Goal: Share content

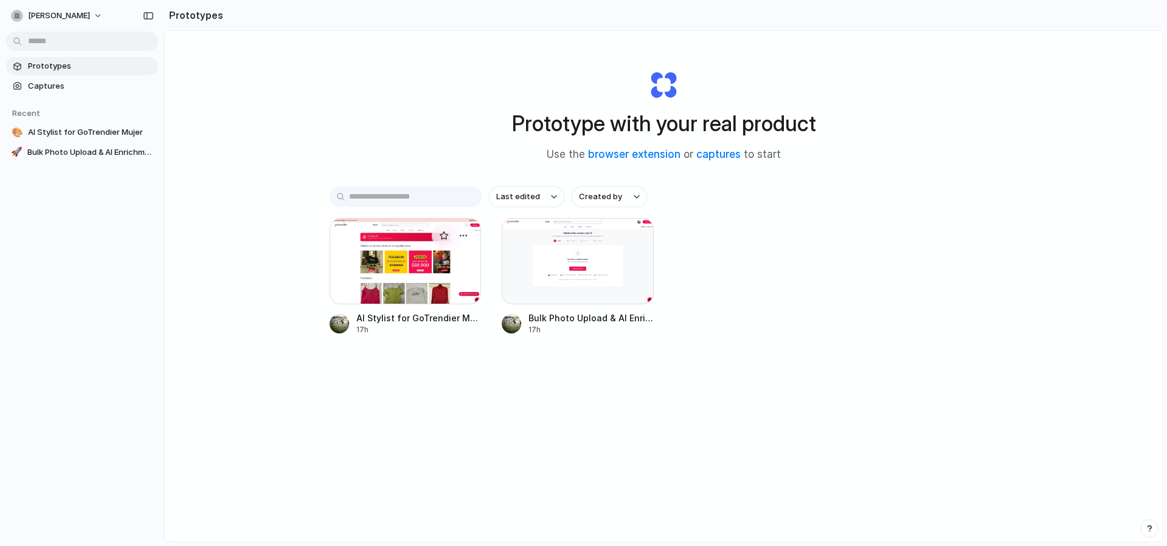
click at [404, 271] on div at bounding box center [405, 261] width 152 height 86
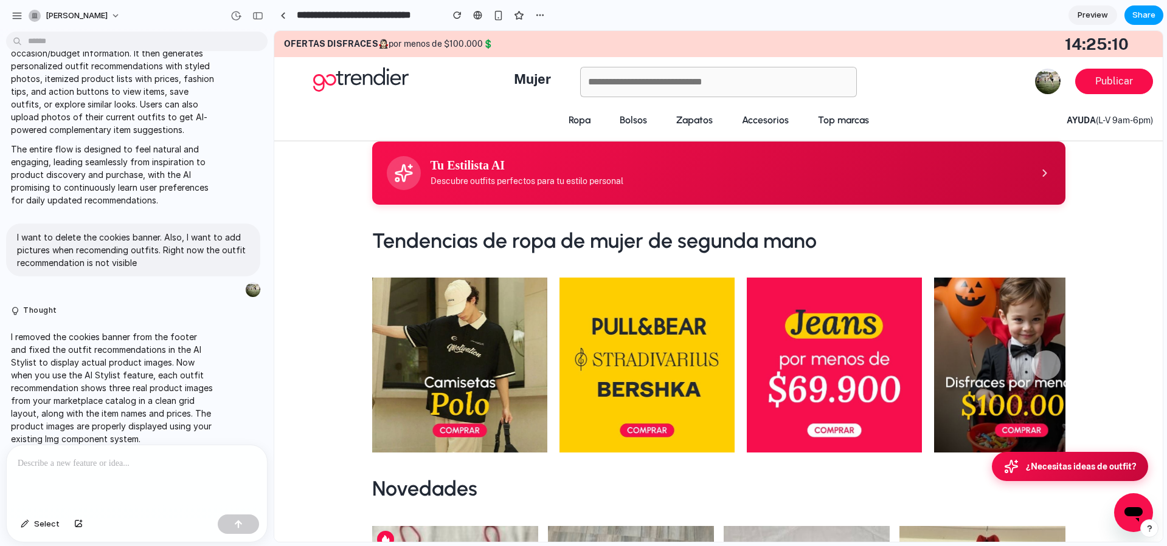
click at [1144, 13] on span "Share" at bounding box center [1143, 15] width 23 height 12
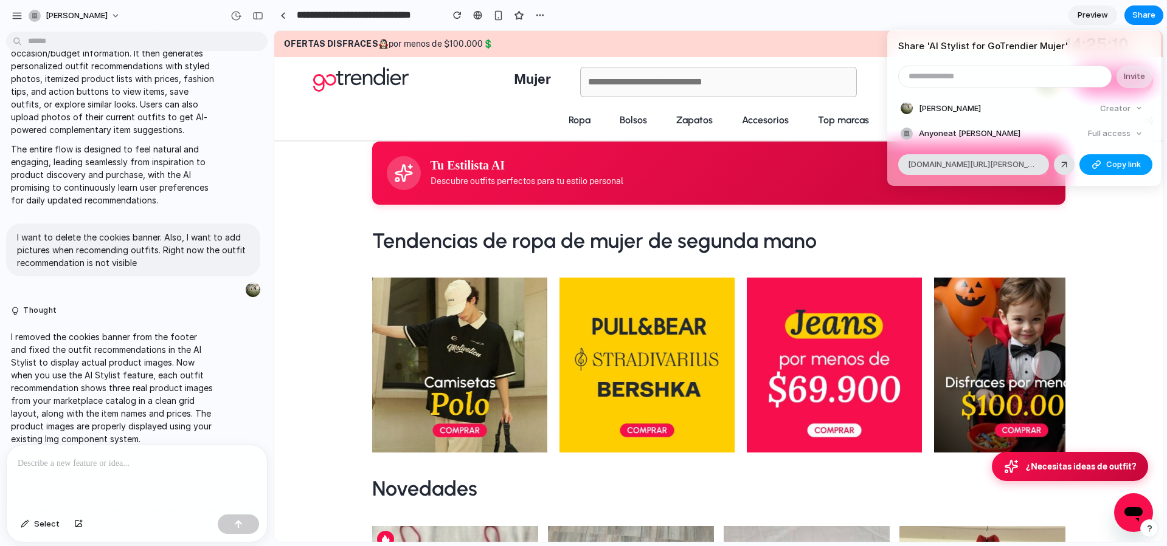
click at [1106, 163] on span "Copy link" at bounding box center [1123, 165] width 35 height 12
click at [266, 15] on div "Share ' AI Stylist for GoTrendier Mujer ' Invite [PERSON_NAME] Creator Anyone a…" at bounding box center [583, 273] width 1167 height 546
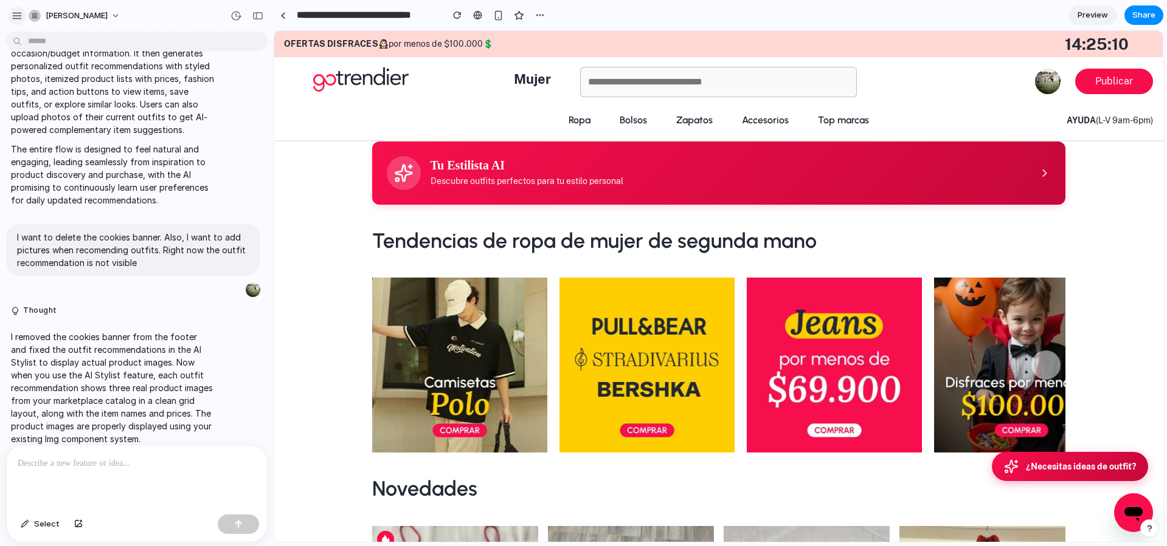
click at [15, 9] on button "button" at bounding box center [17, 16] width 18 height 18
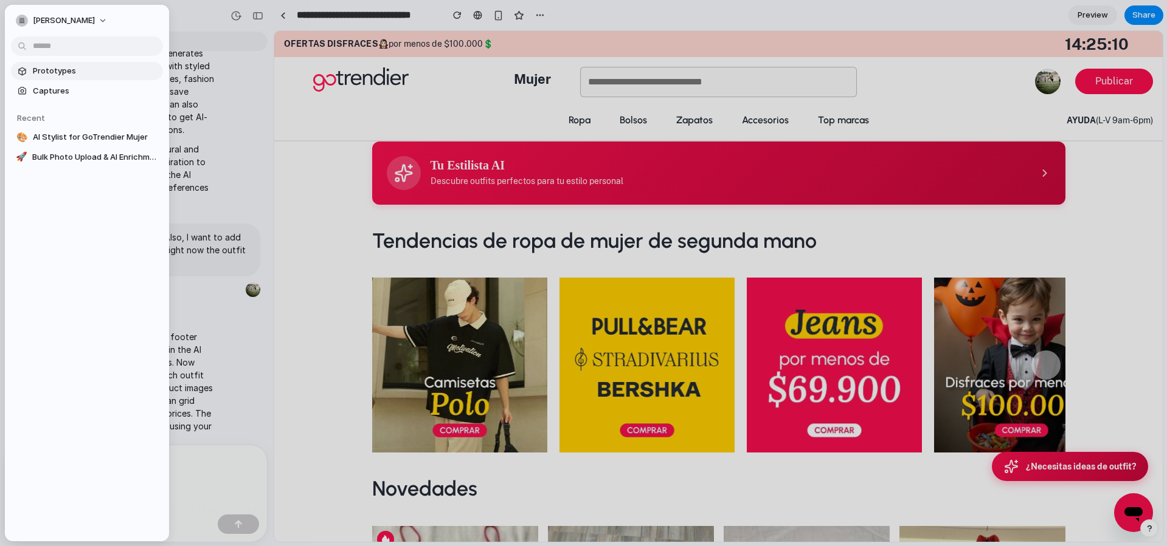
click at [43, 74] on span "Prototypes" at bounding box center [95, 71] width 125 height 12
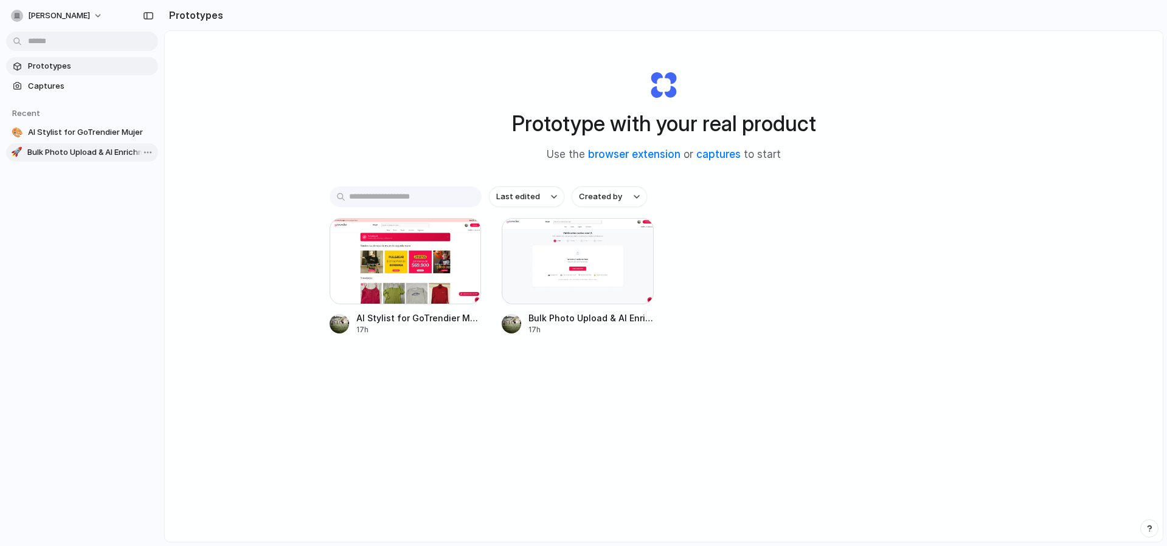
click at [114, 157] on span "Bulk Photo Upload & AI Enrichment for Fashion Listings" at bounding box center [90, 152] width 126 height 12
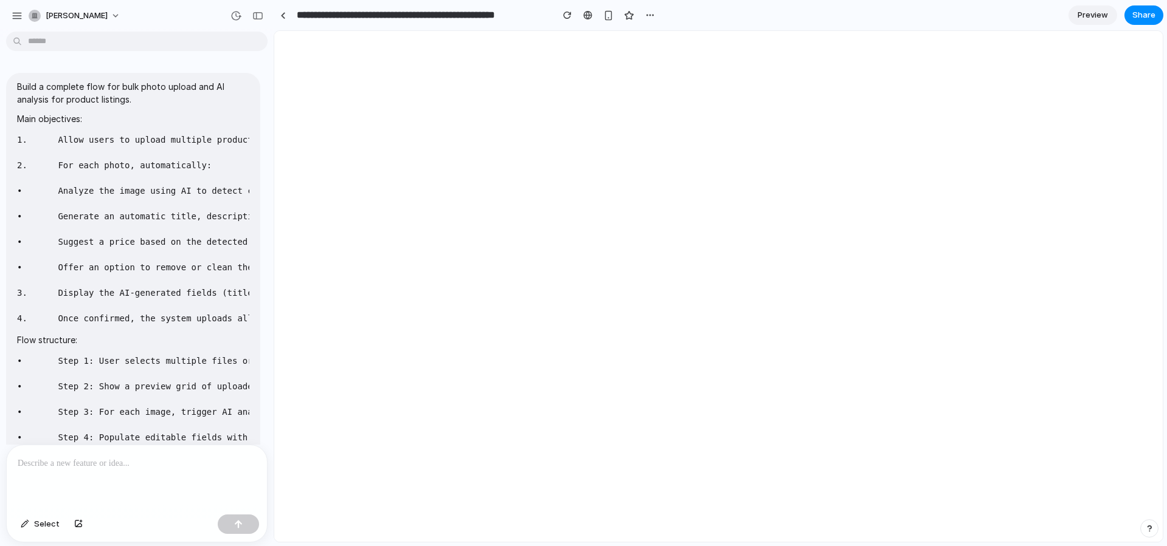
scroll to position [650, 0]
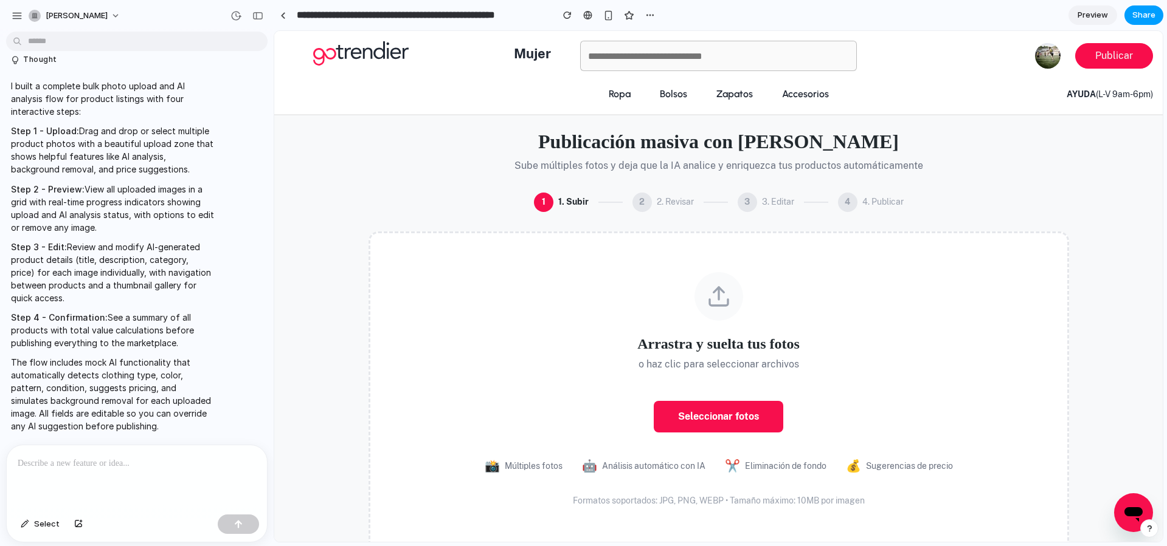
click at [1143, 15] on span "Share" at bounding box center [1143, 15] width 23 height 12
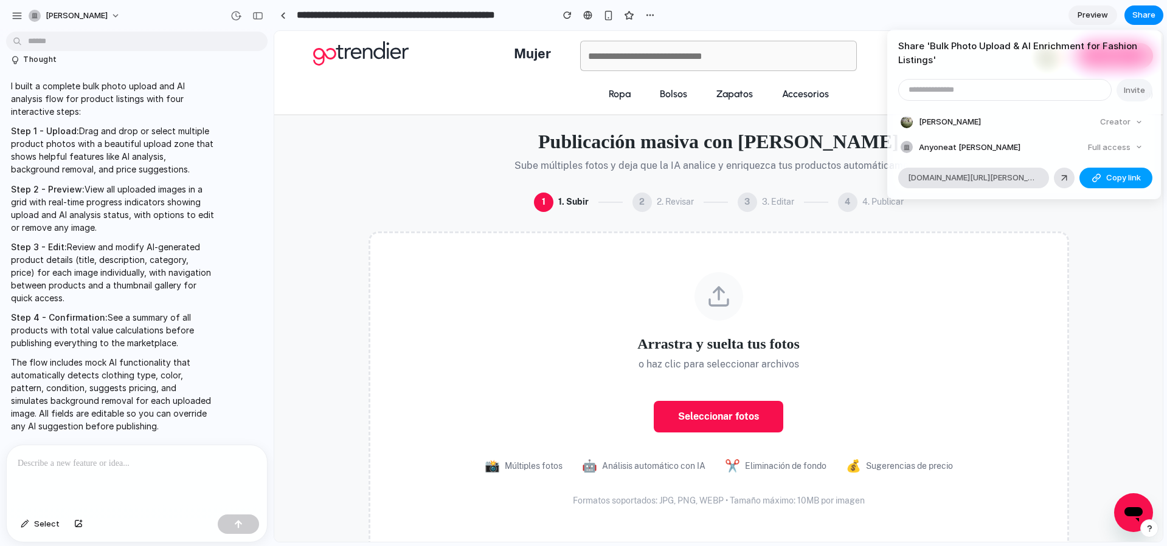
click at [1115, 179] on span "Copy link" at bounding box center [1123, 178] width 35 height 12
